Goal: Information Seeking & Learning: Learn about a topic

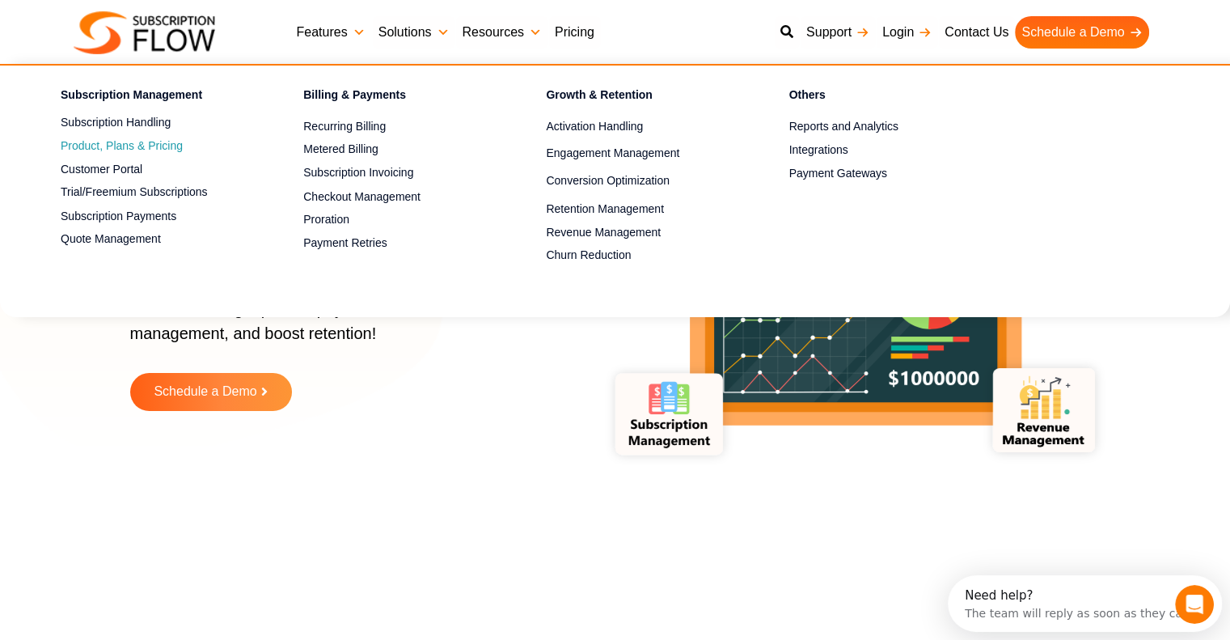
click at [131, 150] on span "Product, Plans & Pricing" at bounding box center [122, 145] width 122 height 17
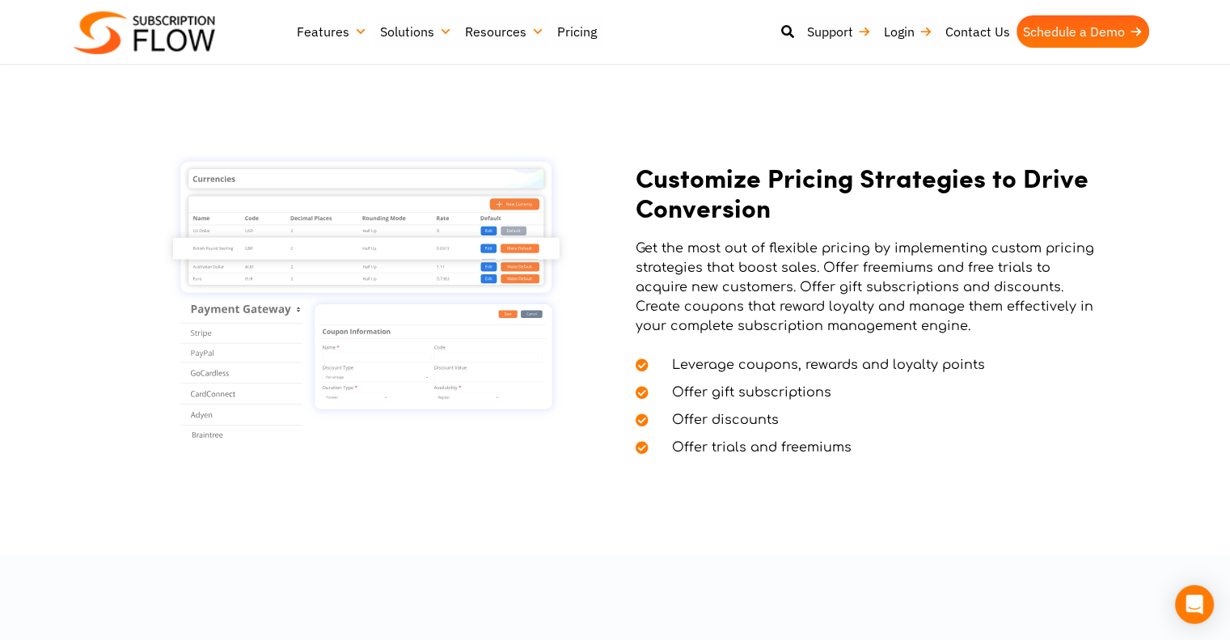
scroll to position [1347, 0]
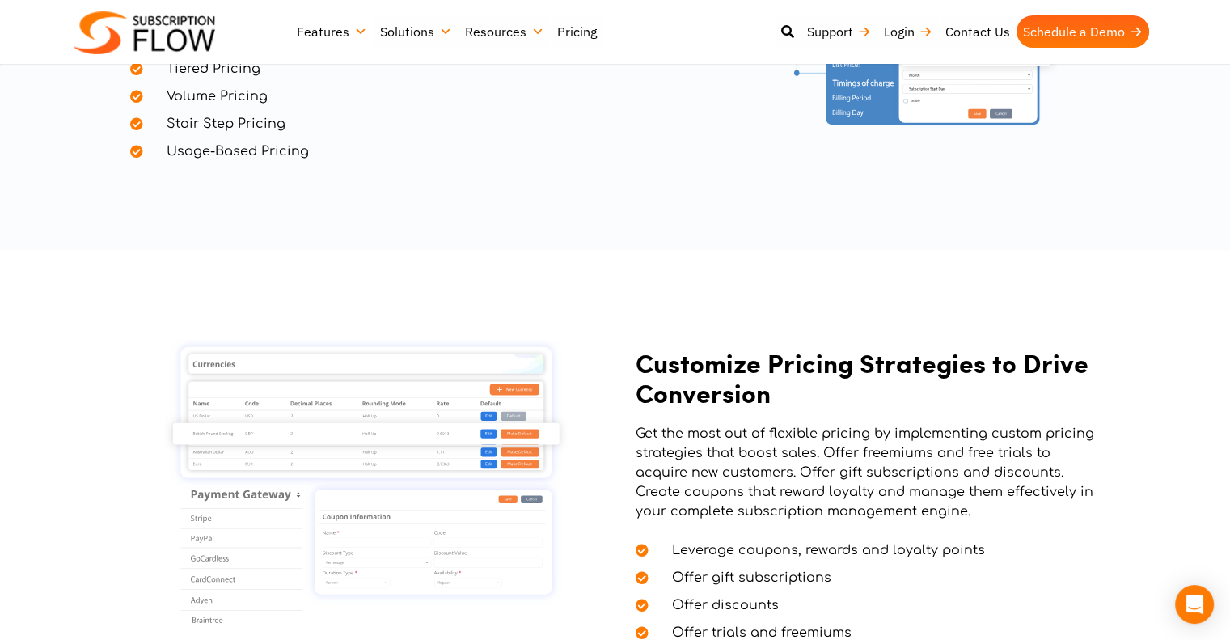
click at [162, 27] on img at bounding box center [145, 32] width 142 height 43
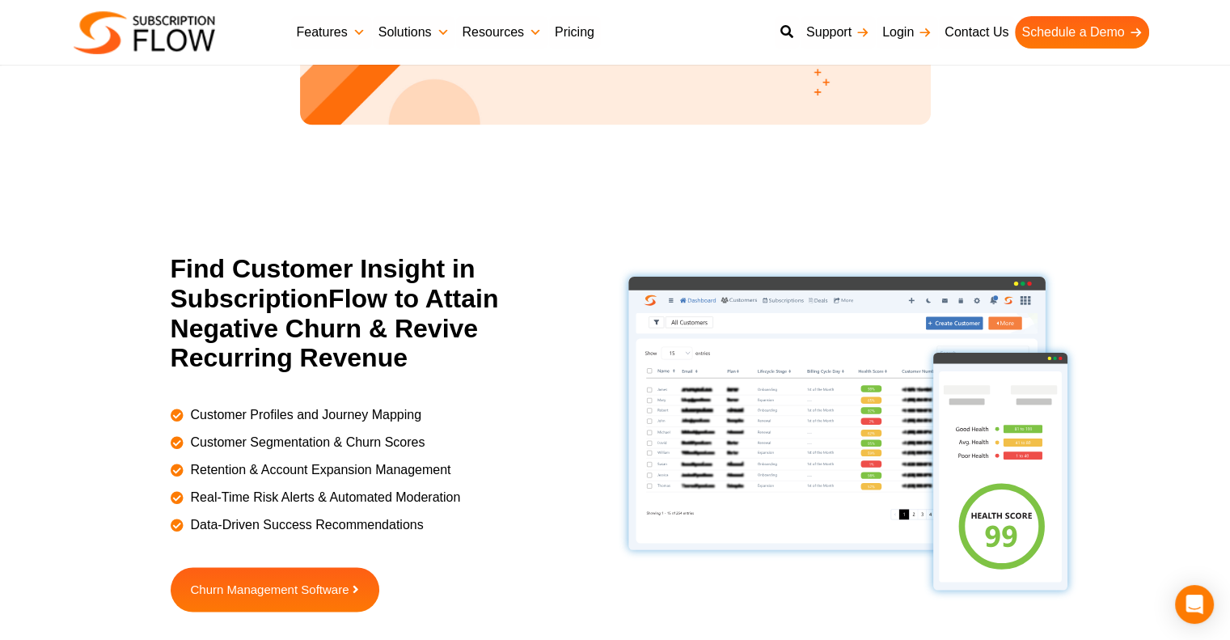
scroll to position [2291, 0]
